Goal: Information Seeking & Learning: Learn about a topic

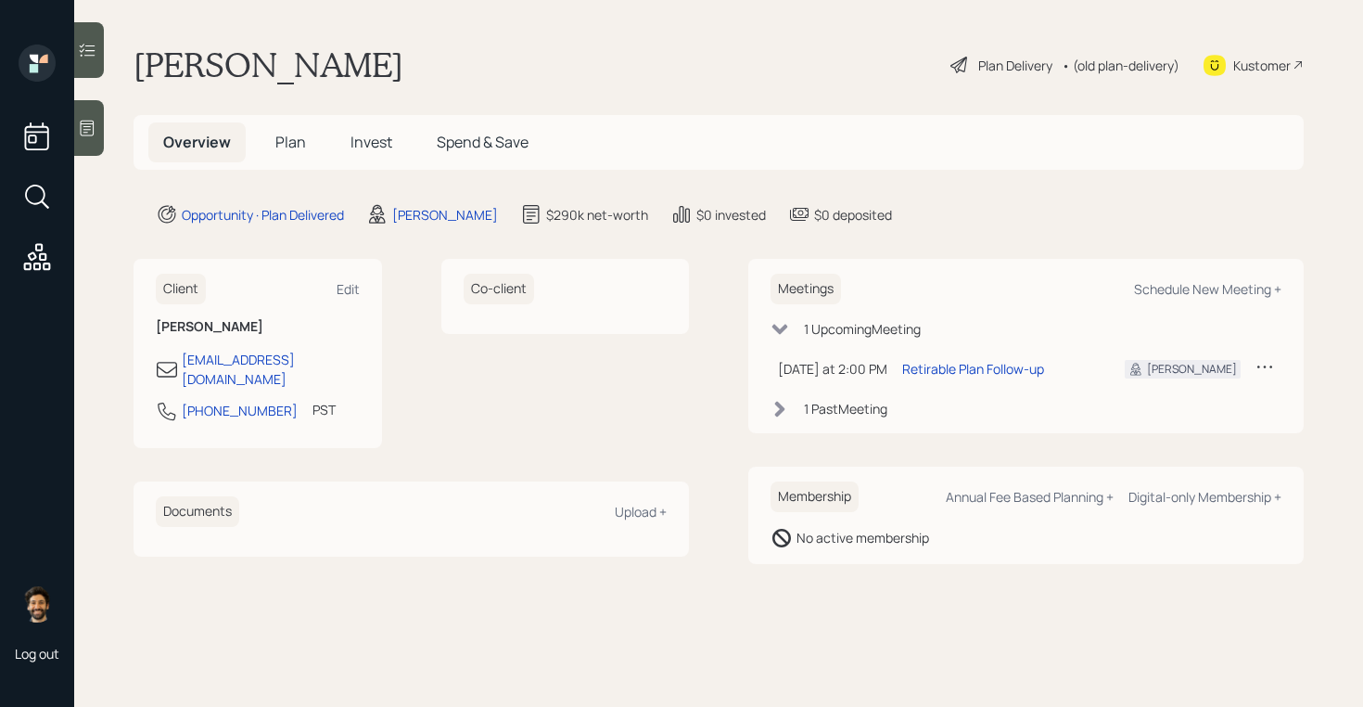
click at [394, 151] on h5 "Invest" at bounding box center [371, 142] width 71 height 40
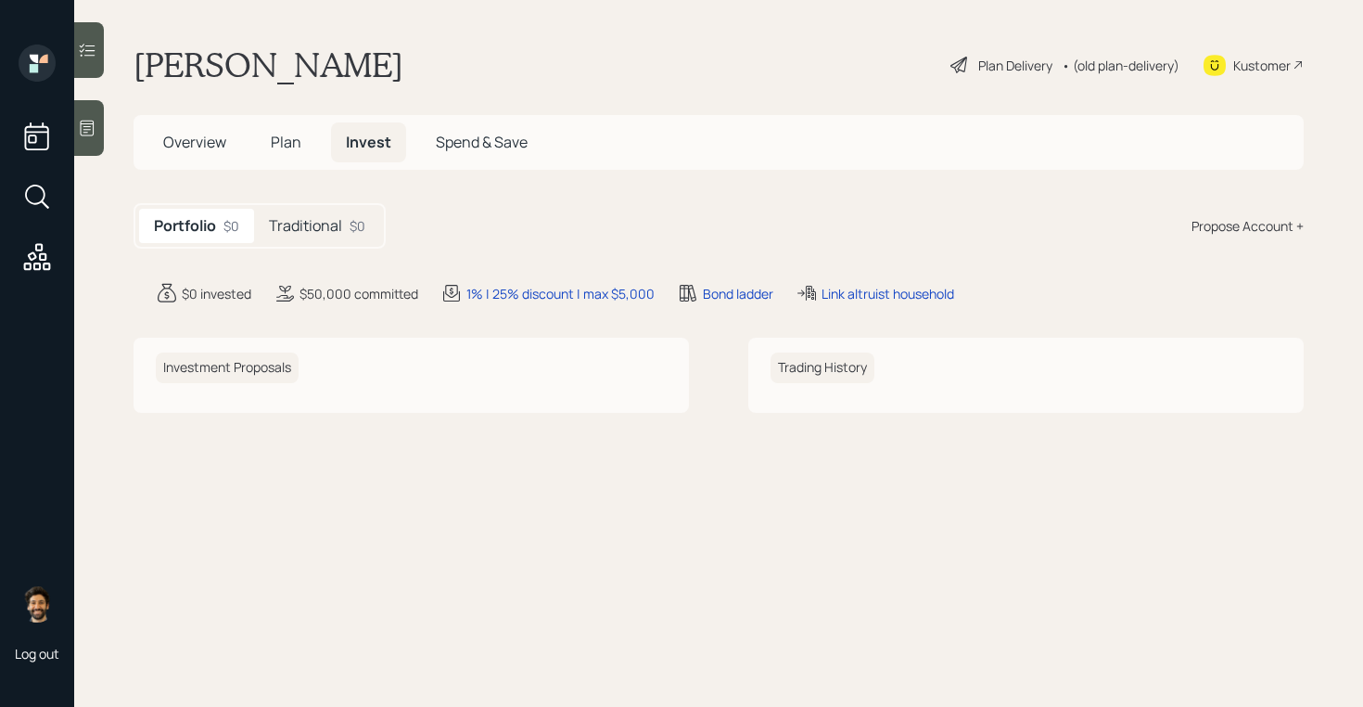
click at [328, 222] on h5 "Traditional" at bounding box center [305, 226] width 73 height 18
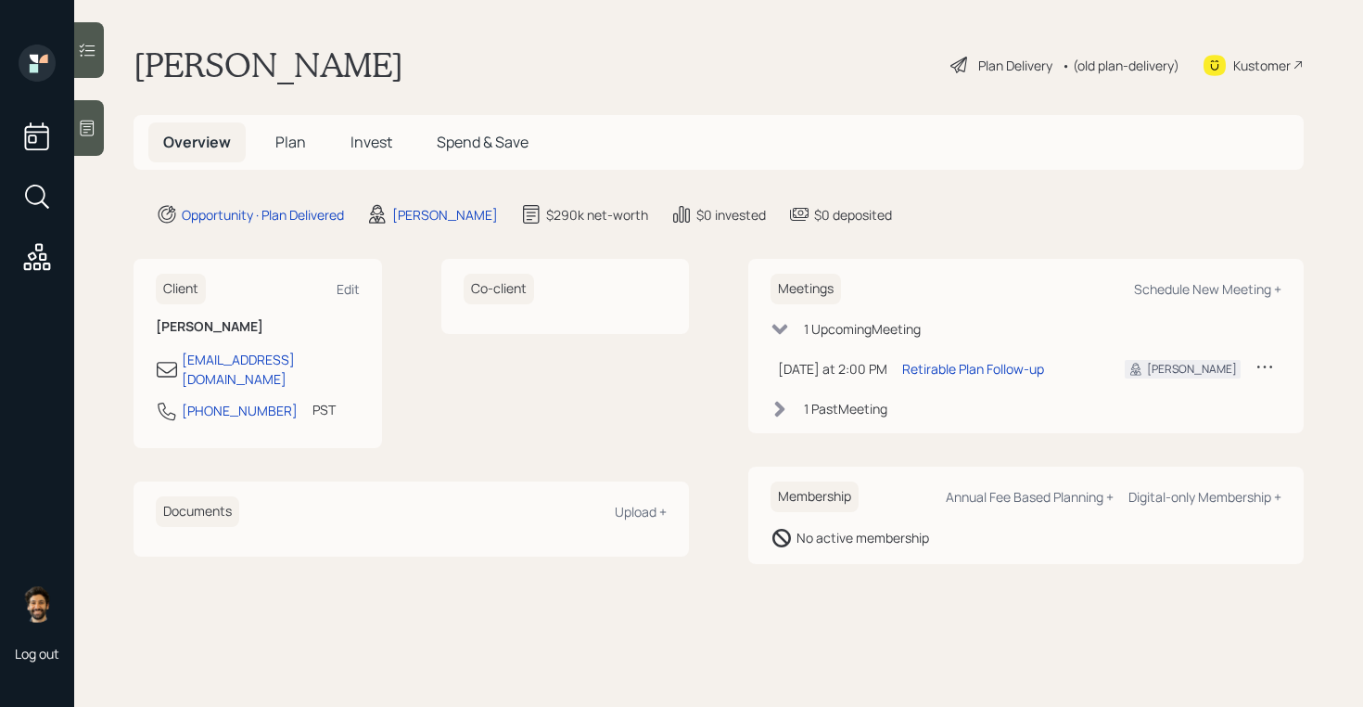
click at [286, 159] on h5 "Plan" at bounding box center [291, 142] width 60 height 40
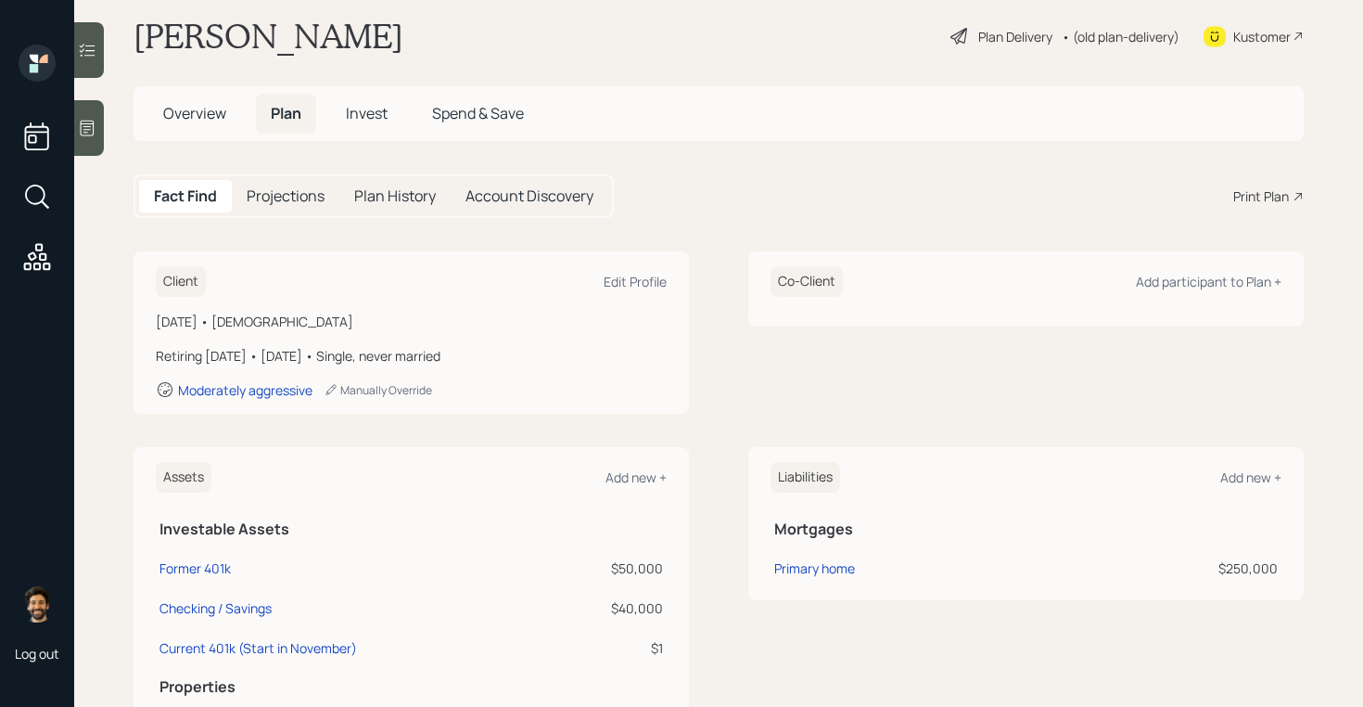
scroll to position [21, 0]
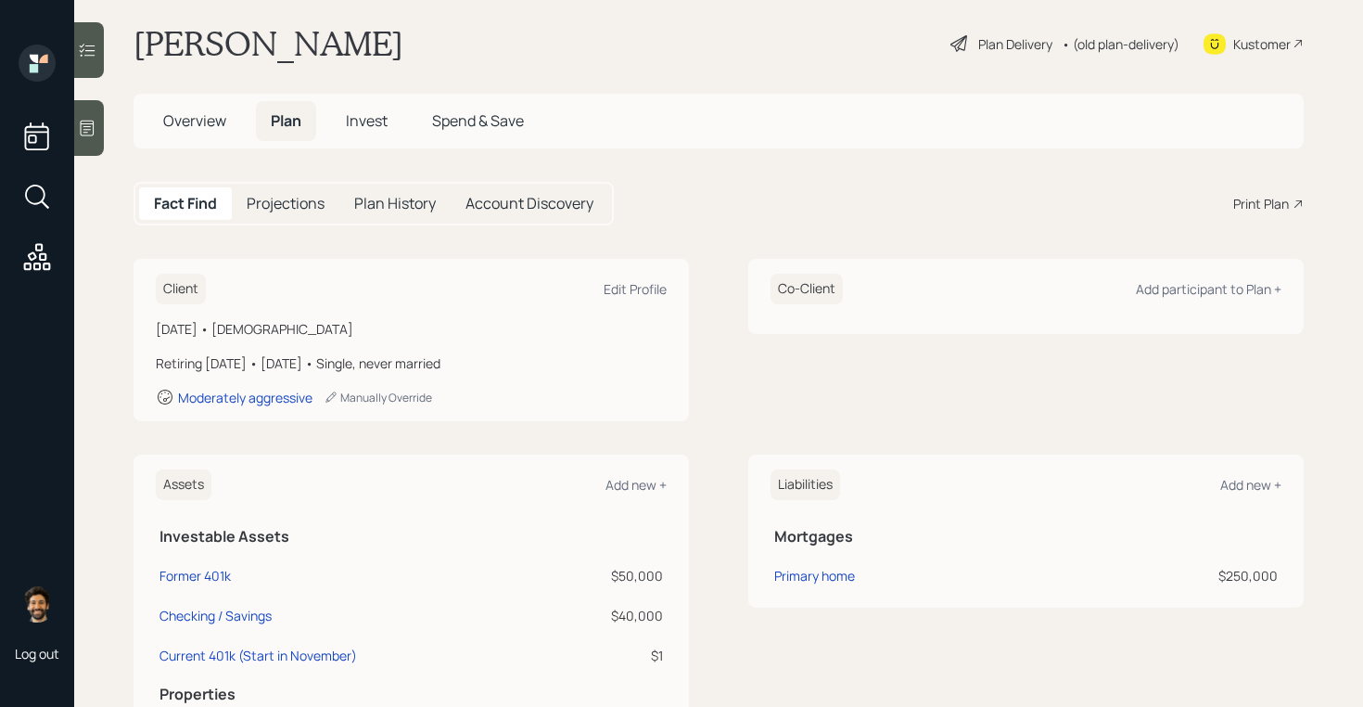
click at [1104, 46] on div "• (old plan-delivery)" at bounding box center [1121, 43] width 118 height 19
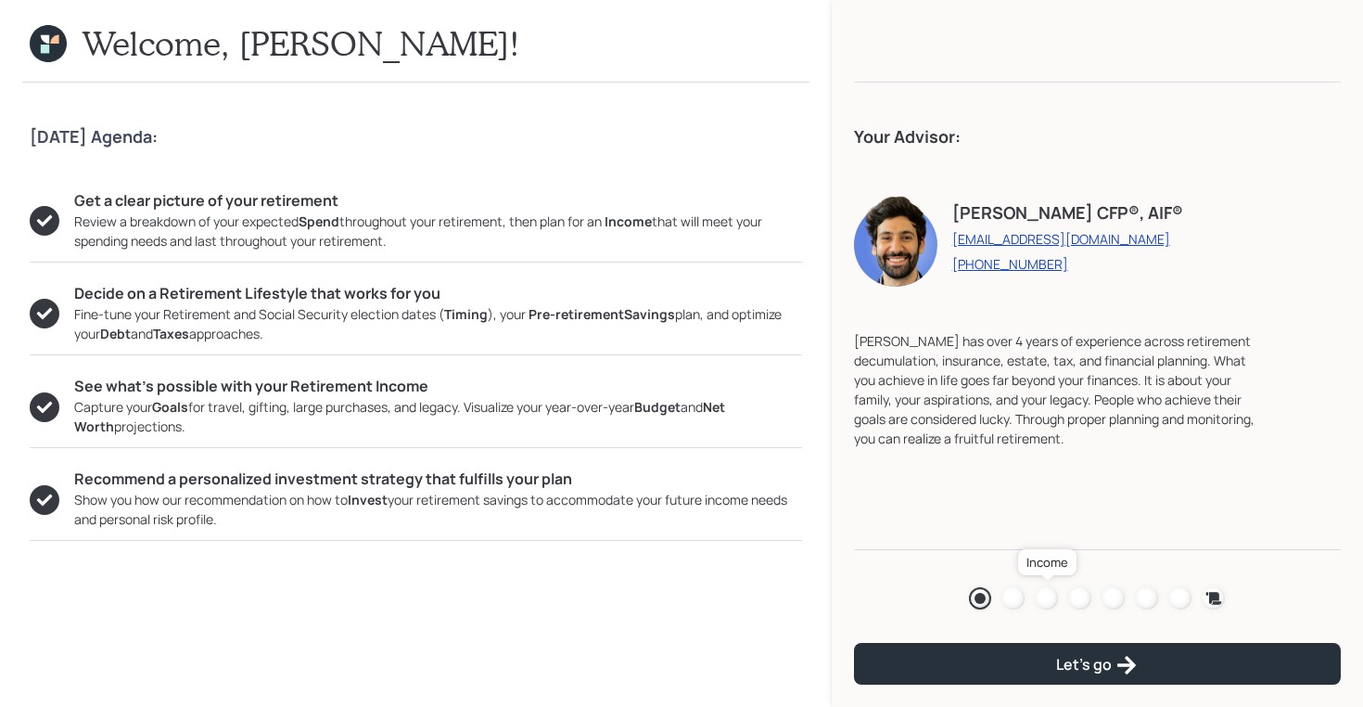
click at [1047, 599] on div at bounding box center [1047, 598] width 22 height 22
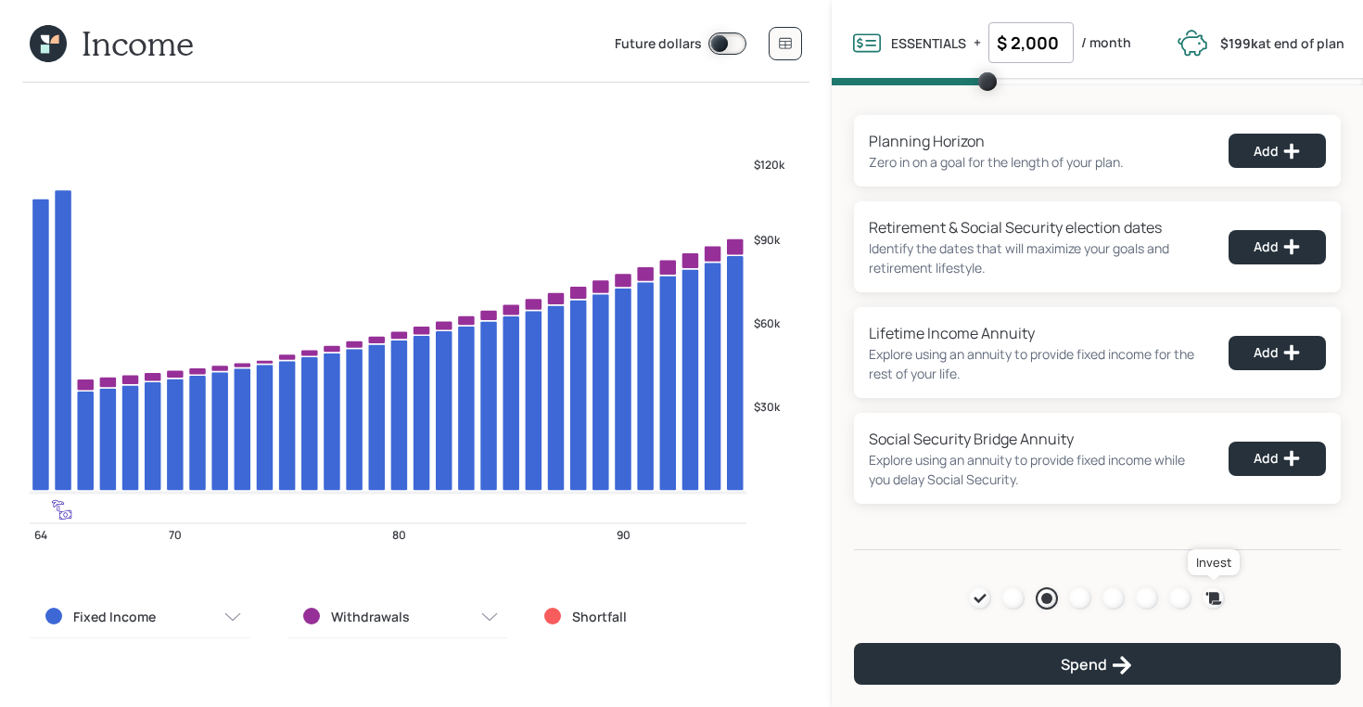
click at [1203, 595] on div at bounding box center [1214, 598] width 22 height 22
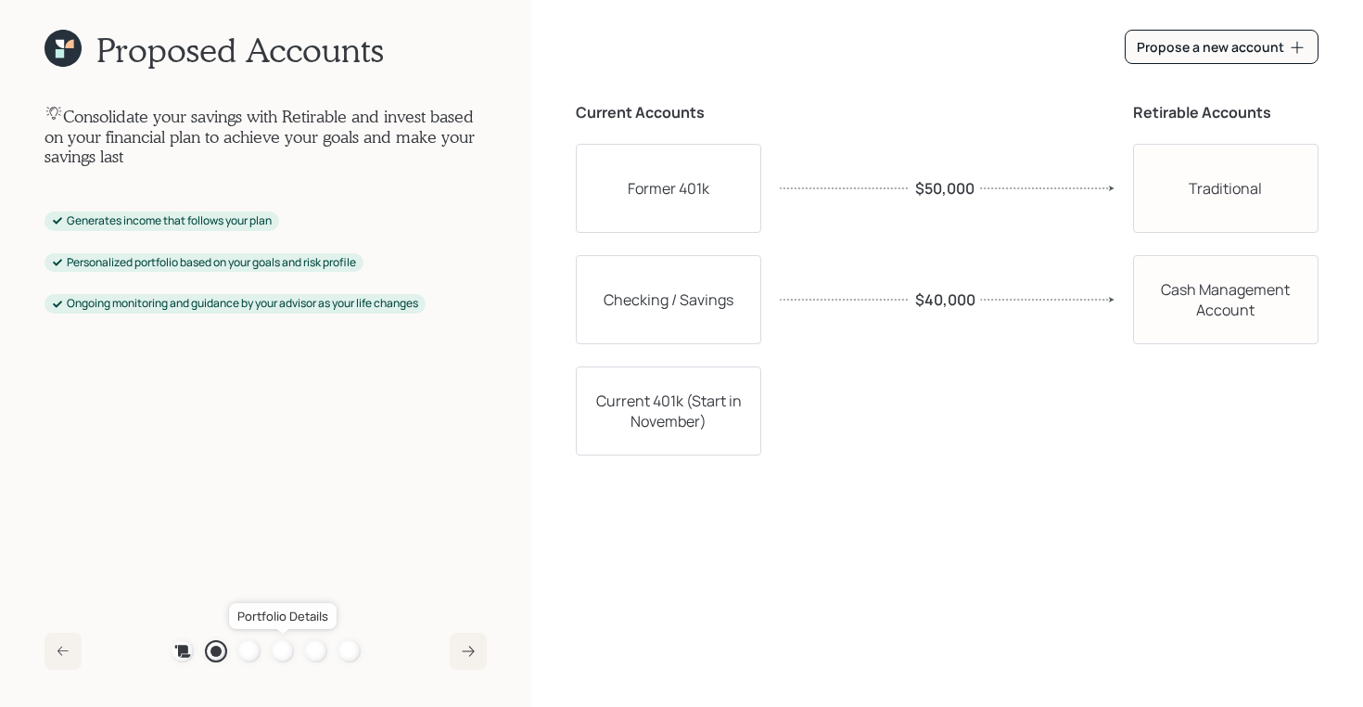
click at [279, 649] on div at bounding box center [283, 651] width 22 height 22
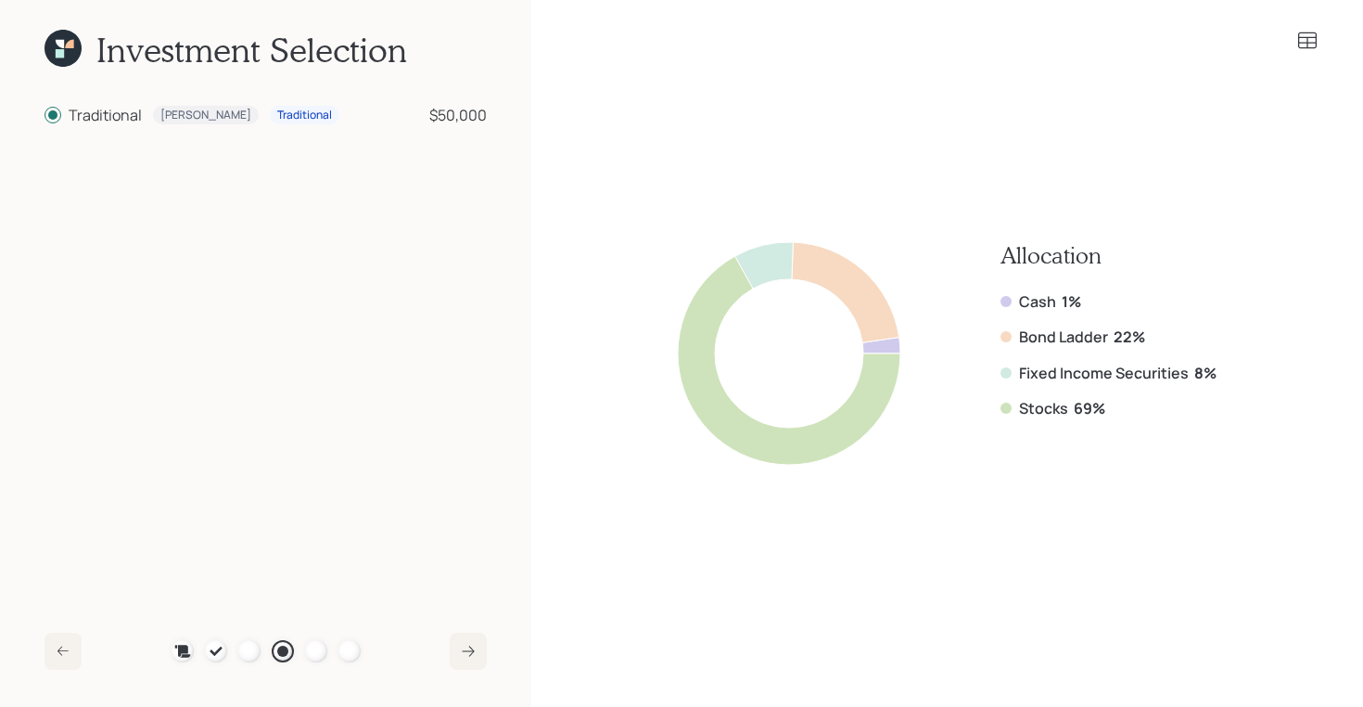
click at [60, 44] on icon at bounding box center [60, 44] width 8 height 8
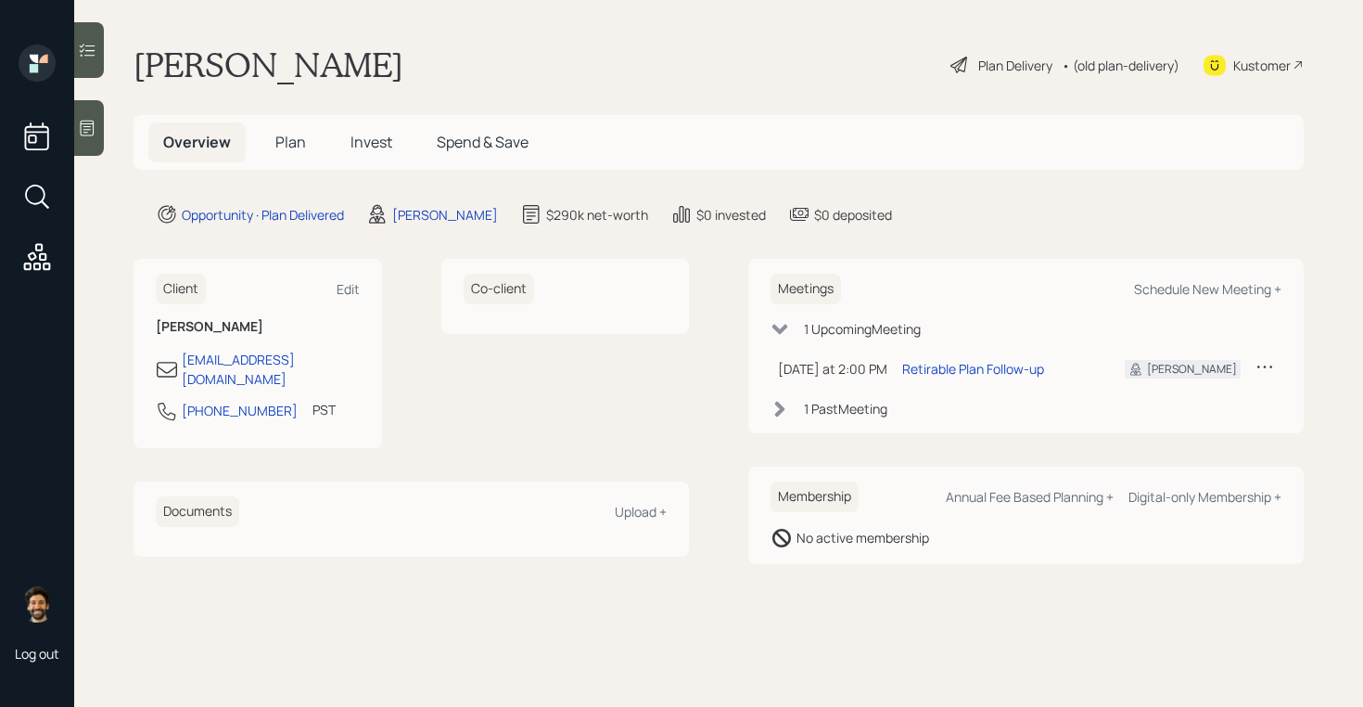
click at [1083, 66] on div "• (old plan-delivery)" at bounding box center [1121, 65] width 118 height 19
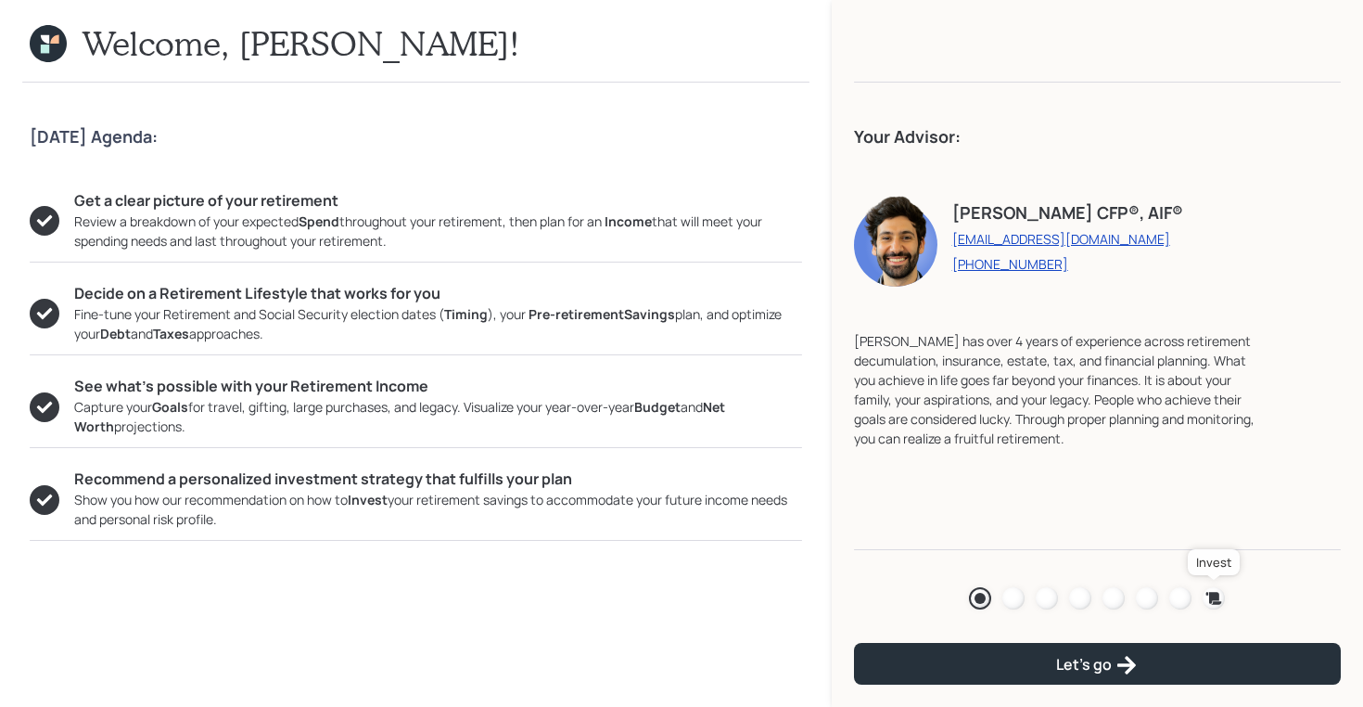
click at [1214, 595] on icon at bounding box center [1214, 598] width 16 height 12
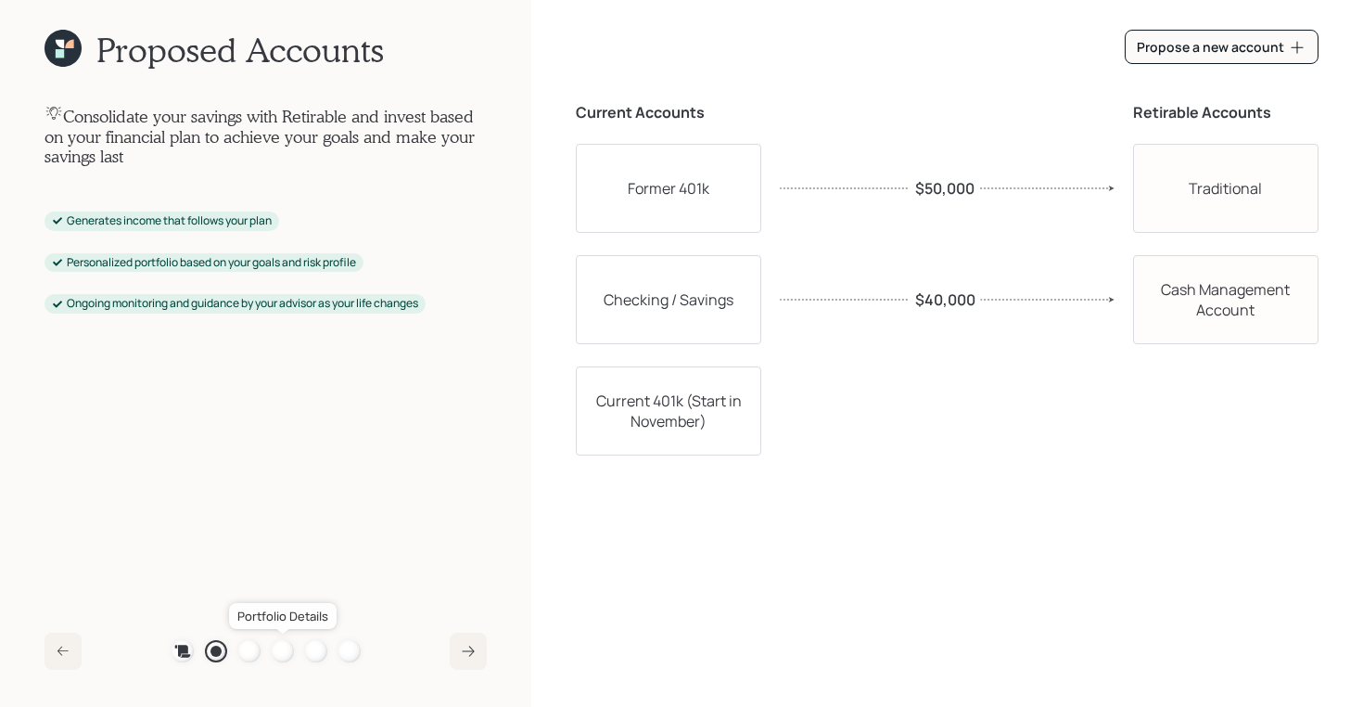
click at [275, 653] on div at bounding box center [283, 651] width 22 height 22
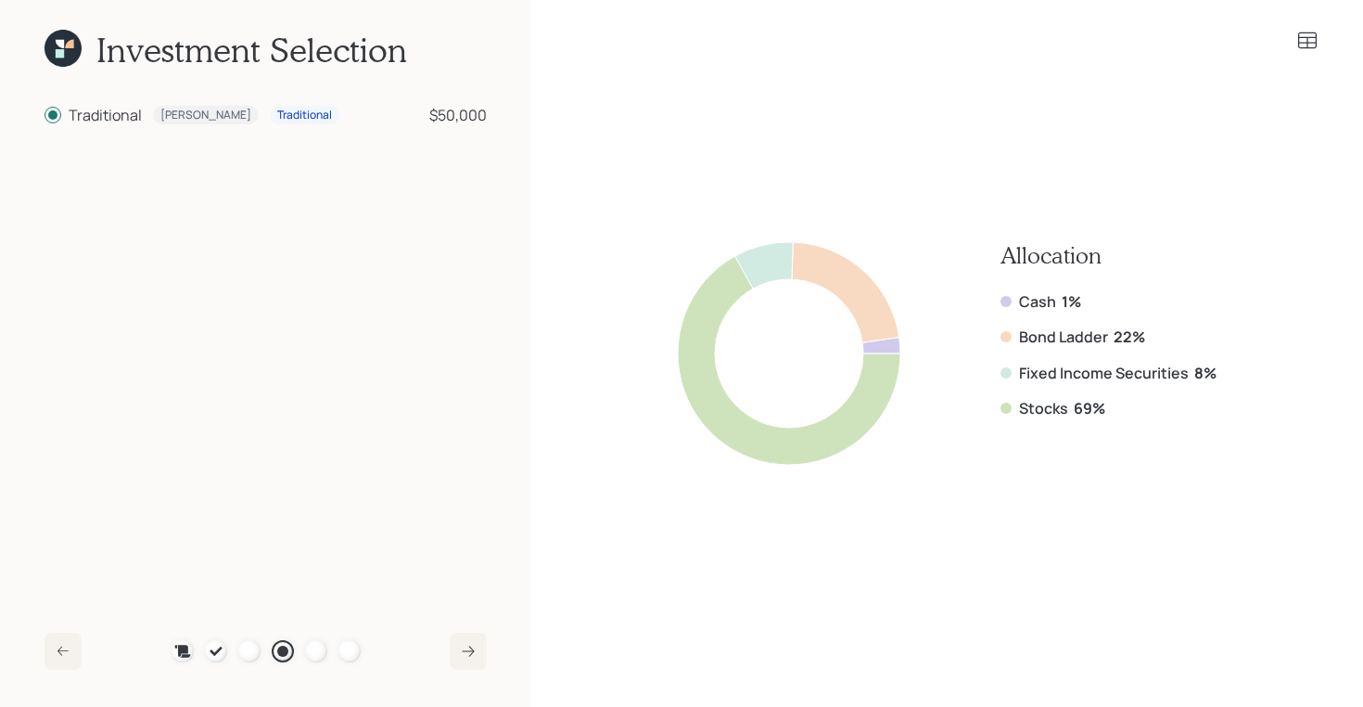
click at [61, 42] on icon at bounding box center [60, 44] width 8 height 8
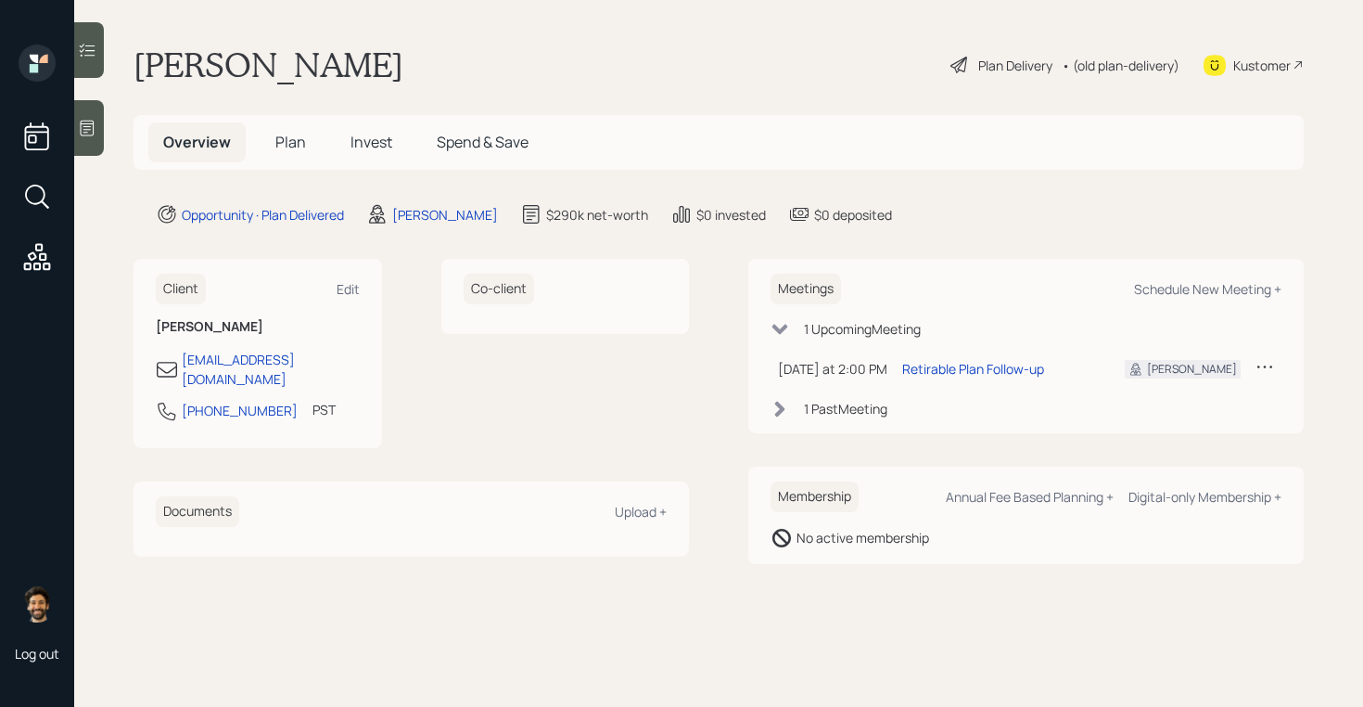
click at [1104, 66] on div "• (old plan-delivery)" at bounding box center [1121, 65] width 118 height 19
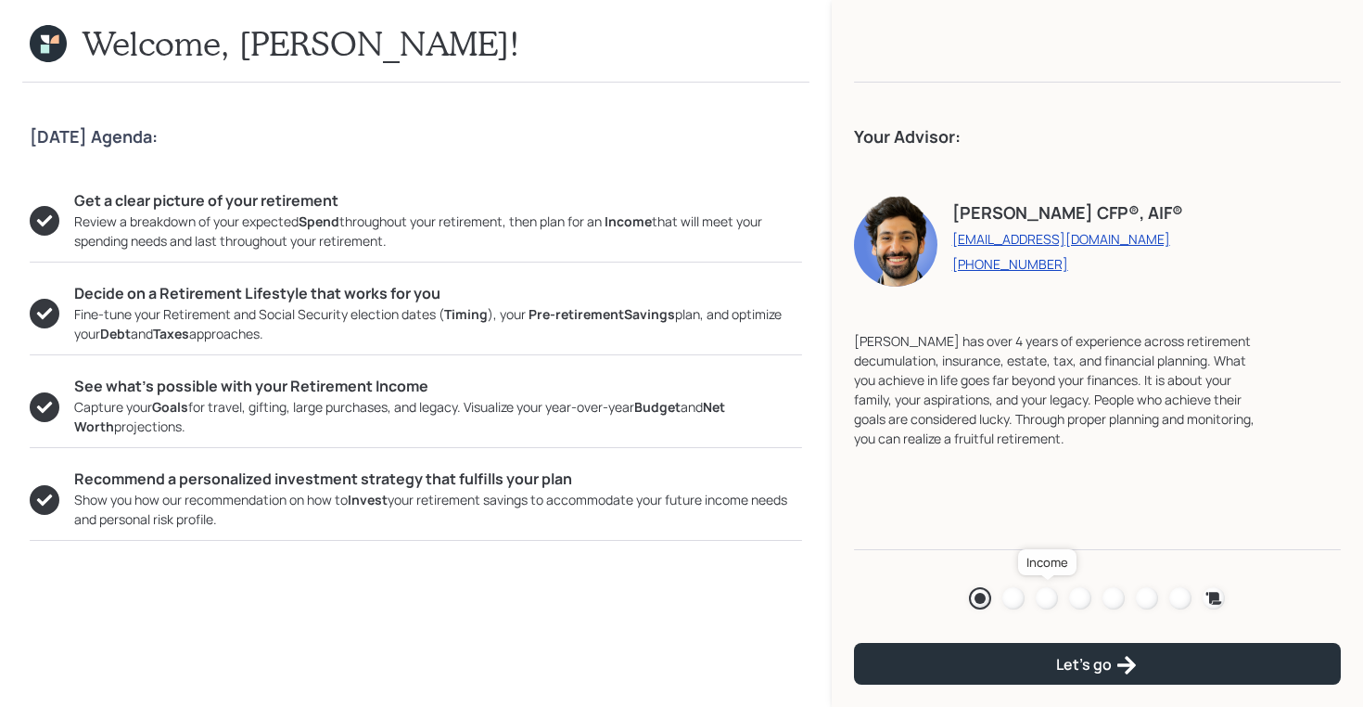
click at [1050, 596] on div at bounding box center [1047, 598] width 22 height 22
